Goal: Task Accomplishment & Management: Manage account settings

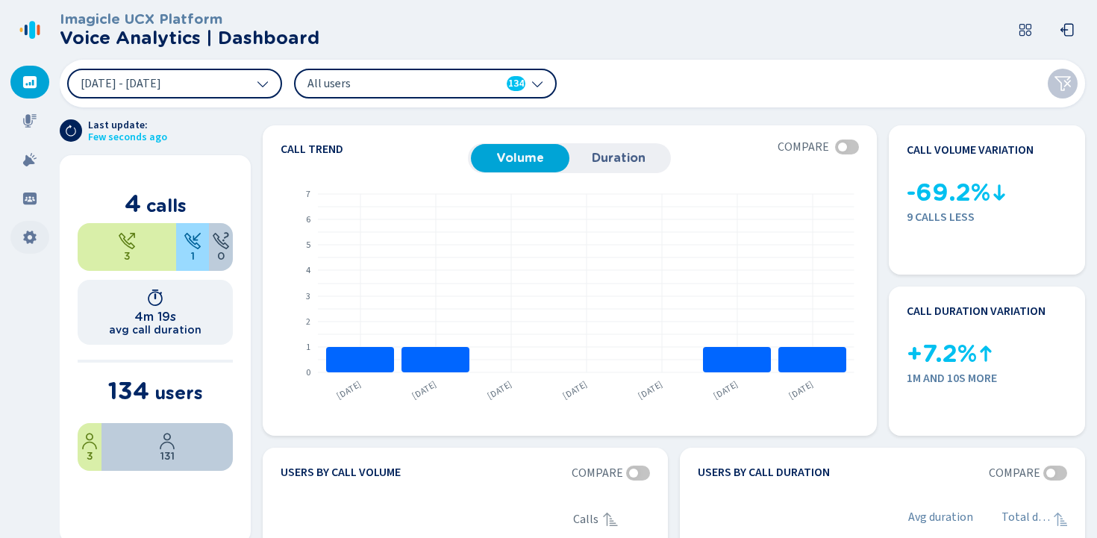
click at [27, 228] on div at bounding box center [29, 237] width 39 height 33
